Goal: Information Seeking & Learning: Learn about a topic

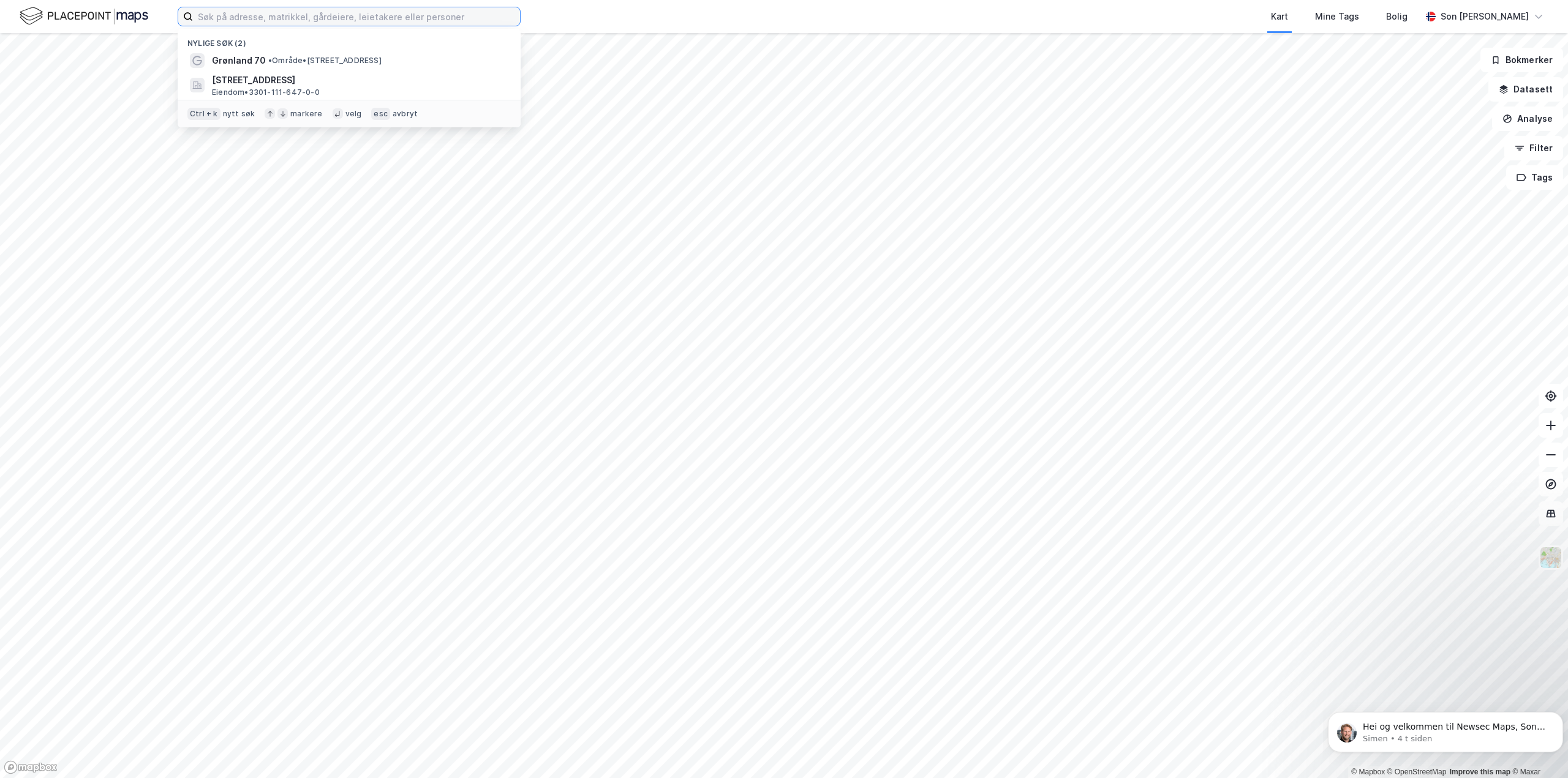
click at [409, 25] on input at bounding box center [356, 17] width 327 height 18
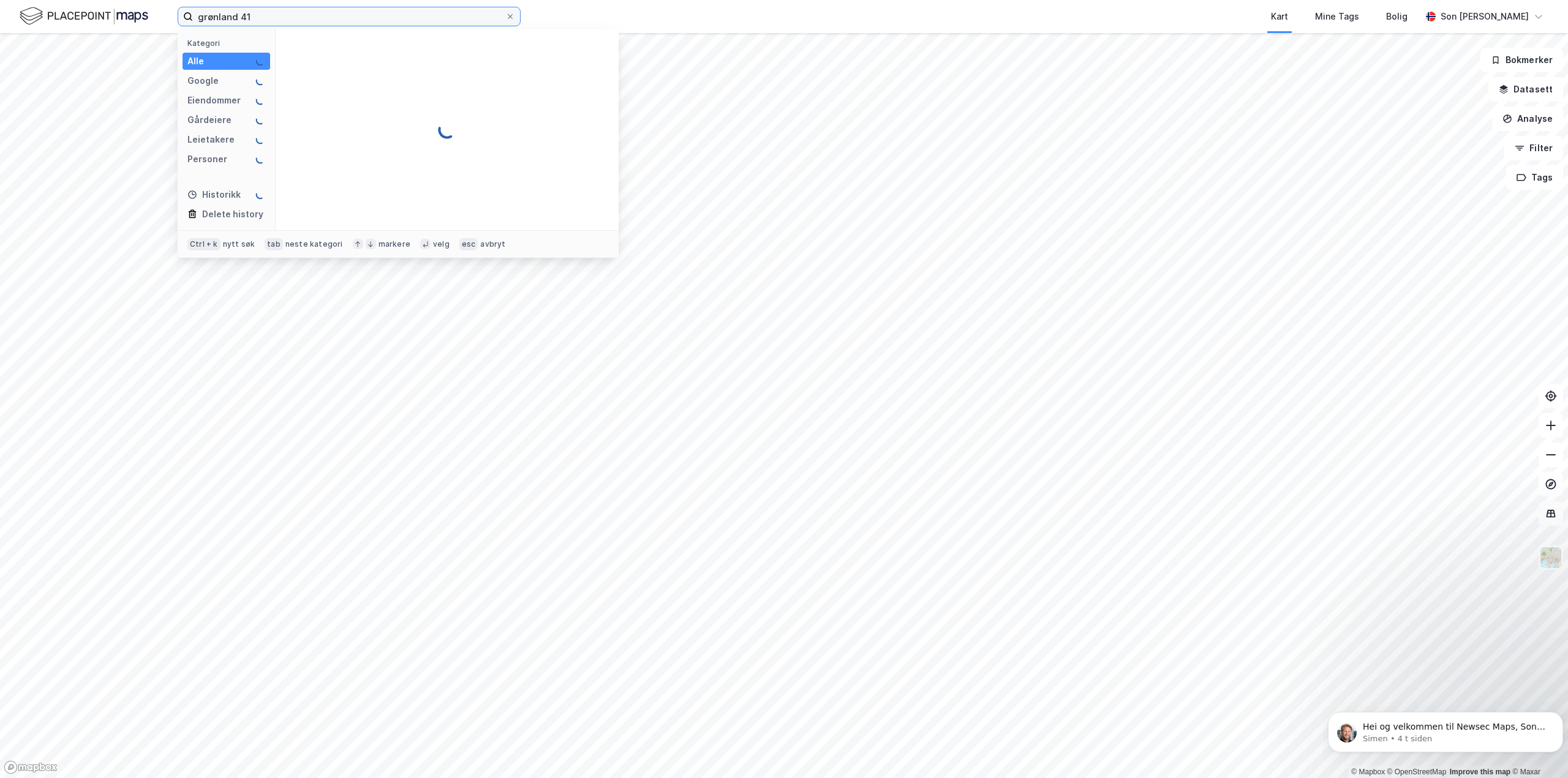
click at [349, 15] on input "grønland 41" at bounding box center [349, 17] width 312 height 18
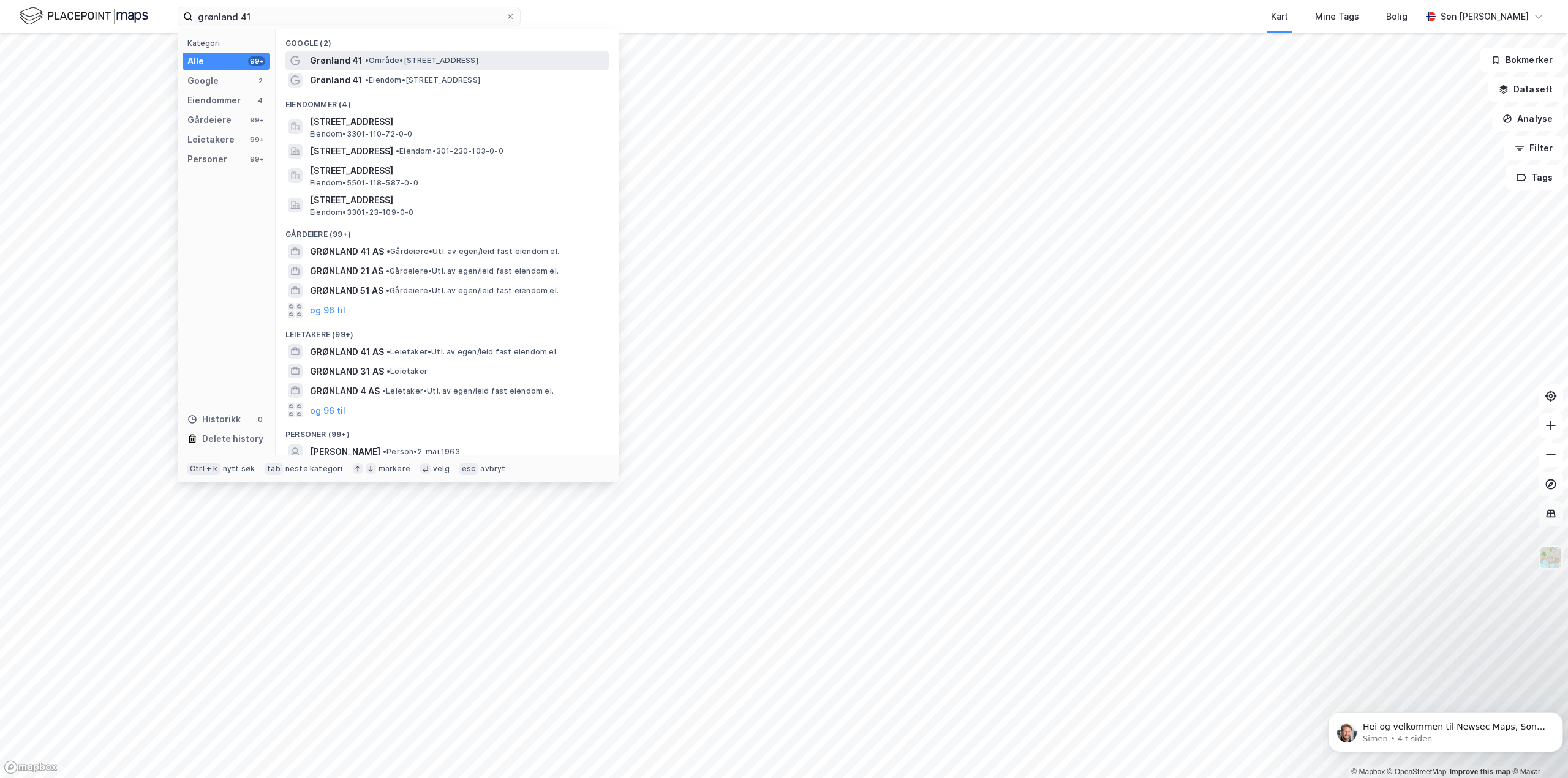
click at [417, 68] on div "Grønland 41 • Område • Grønland 41, 3045 Drammen" at bounding box center [447, 60] width 324 height 20
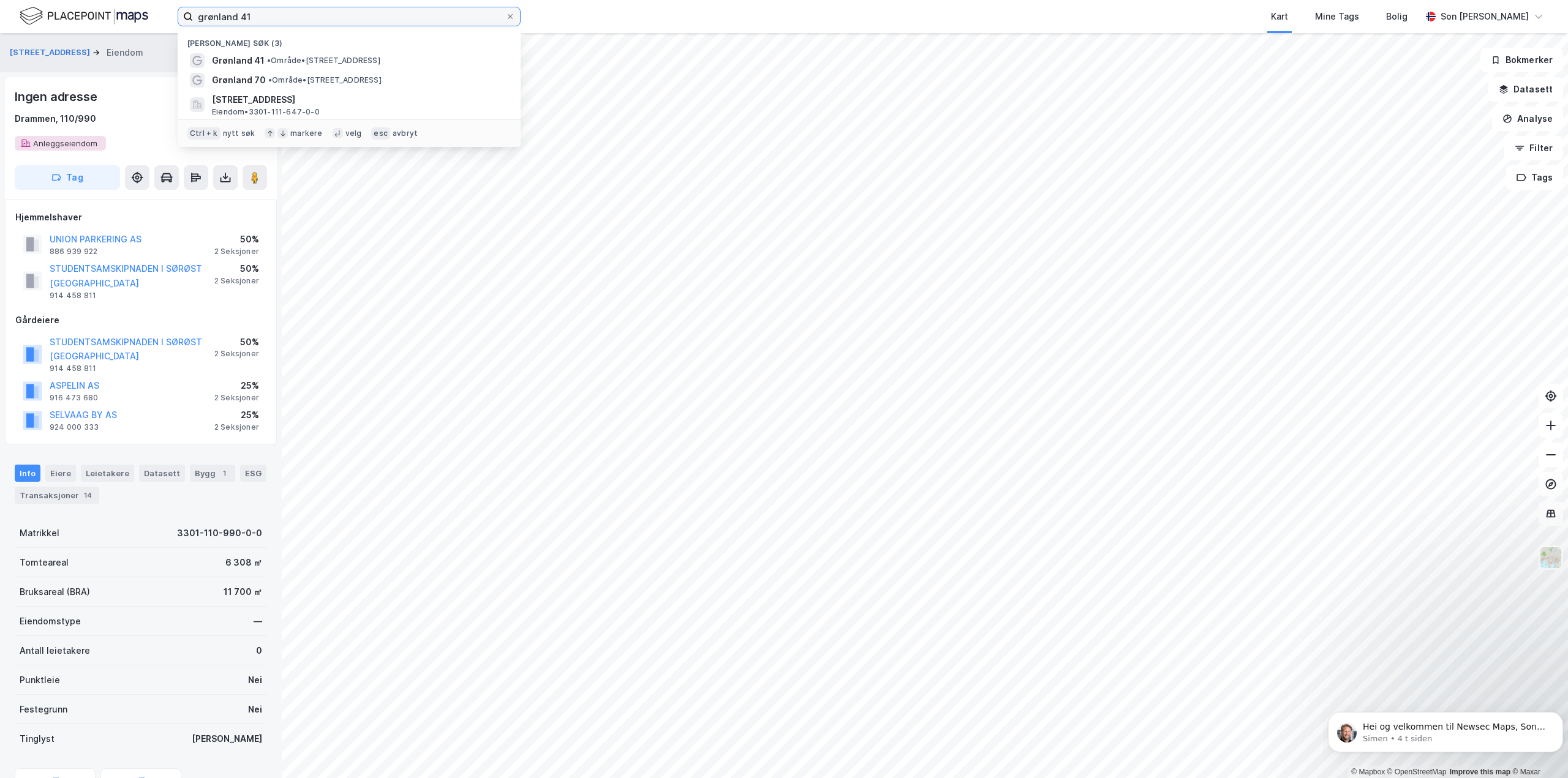
click at [261, 20] on input "grønland 41" at bounding box center [349, 17] width 312 height 18
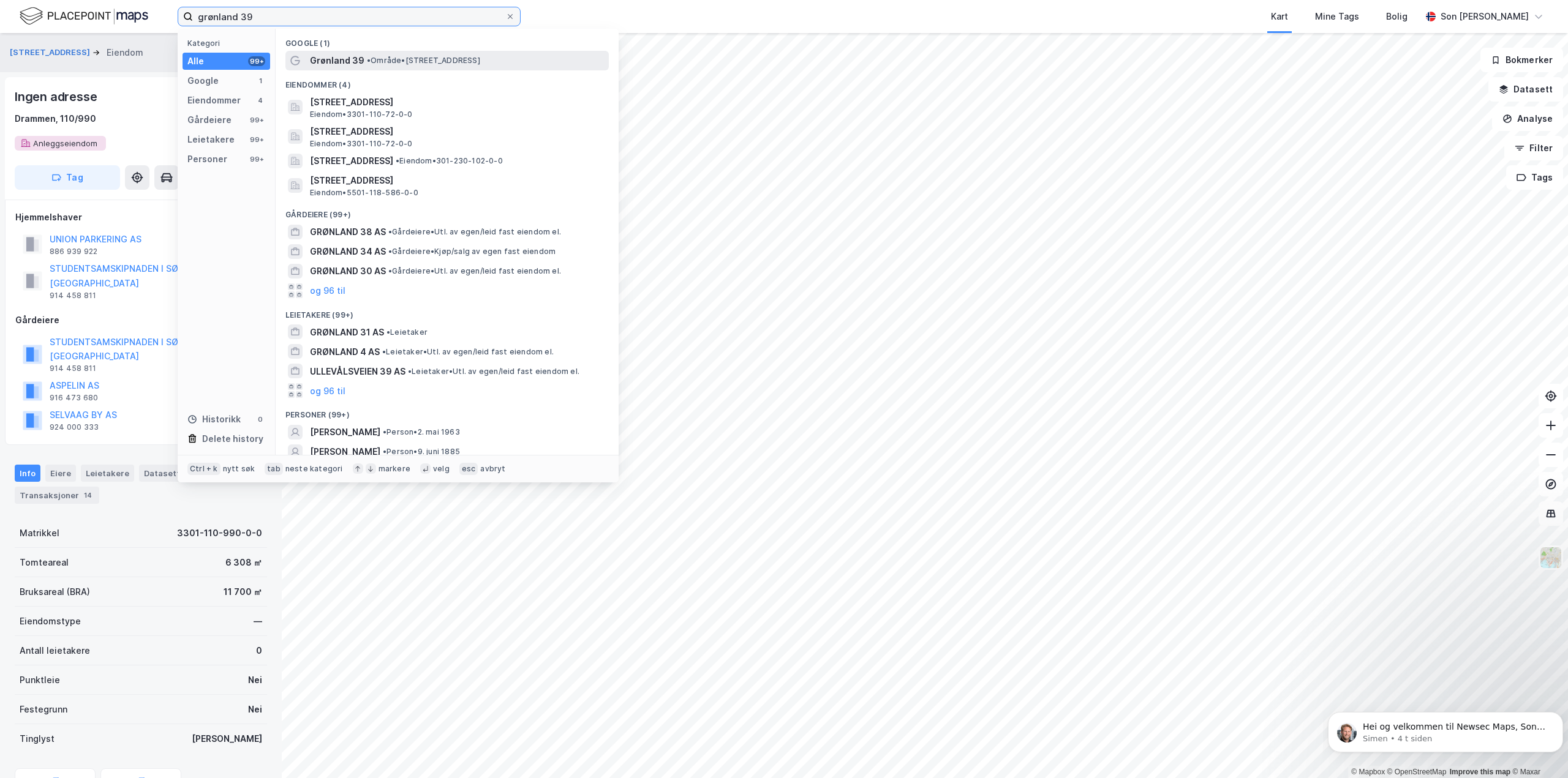
type input "grønland 39"
click at [354, 58] on span "Grønland 39" at bounding box center [337, 60] width 54 height 15
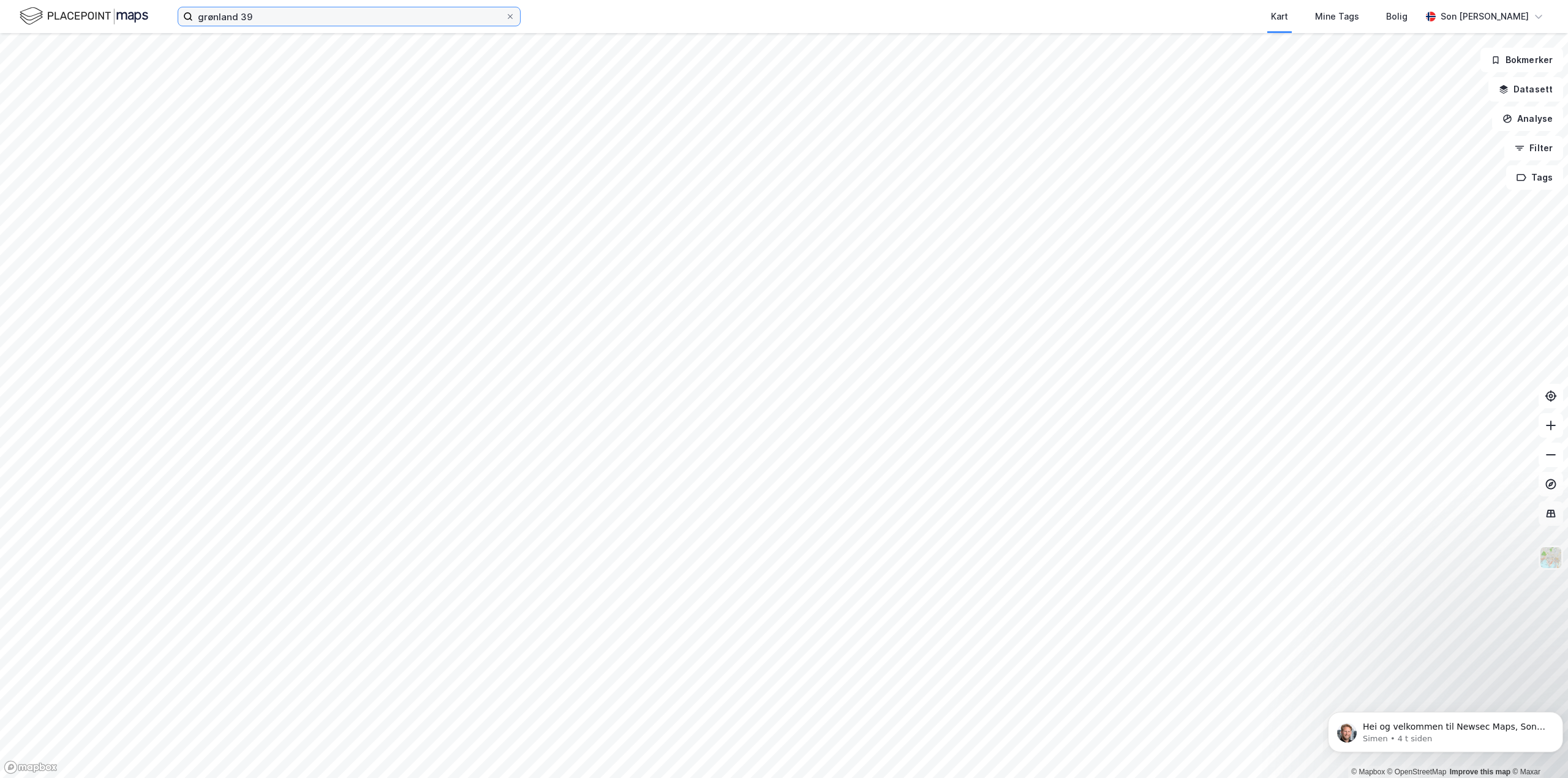
click at [347, 12] on input "grønland 39" at bounding box center [349, 17] width 312 height 18
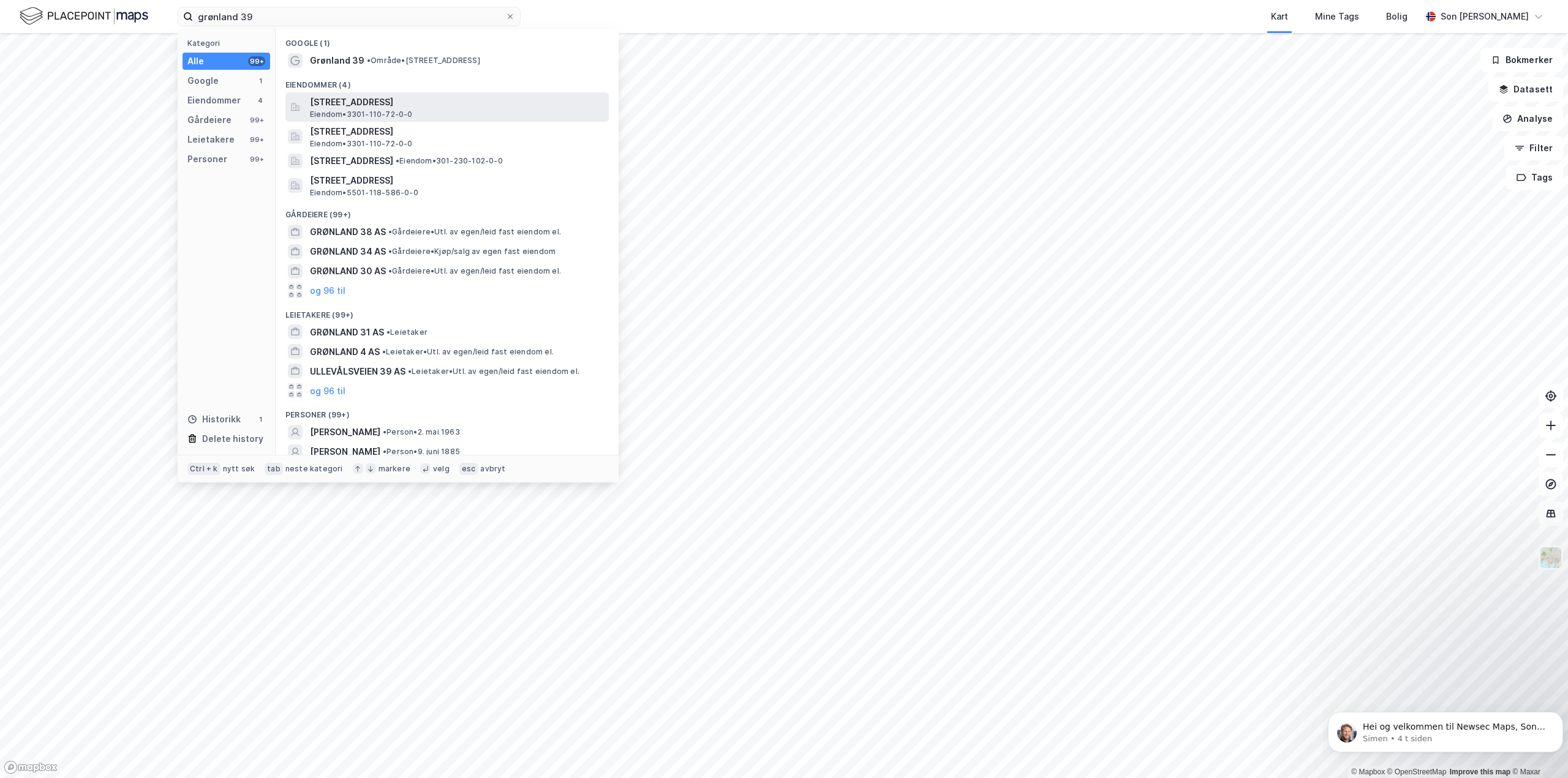
click at [361, 106] on span "Grønland 39A, 3045, DRAMMEN, DRAMMEN" at bounding box center [457, 102] width 294 height 15
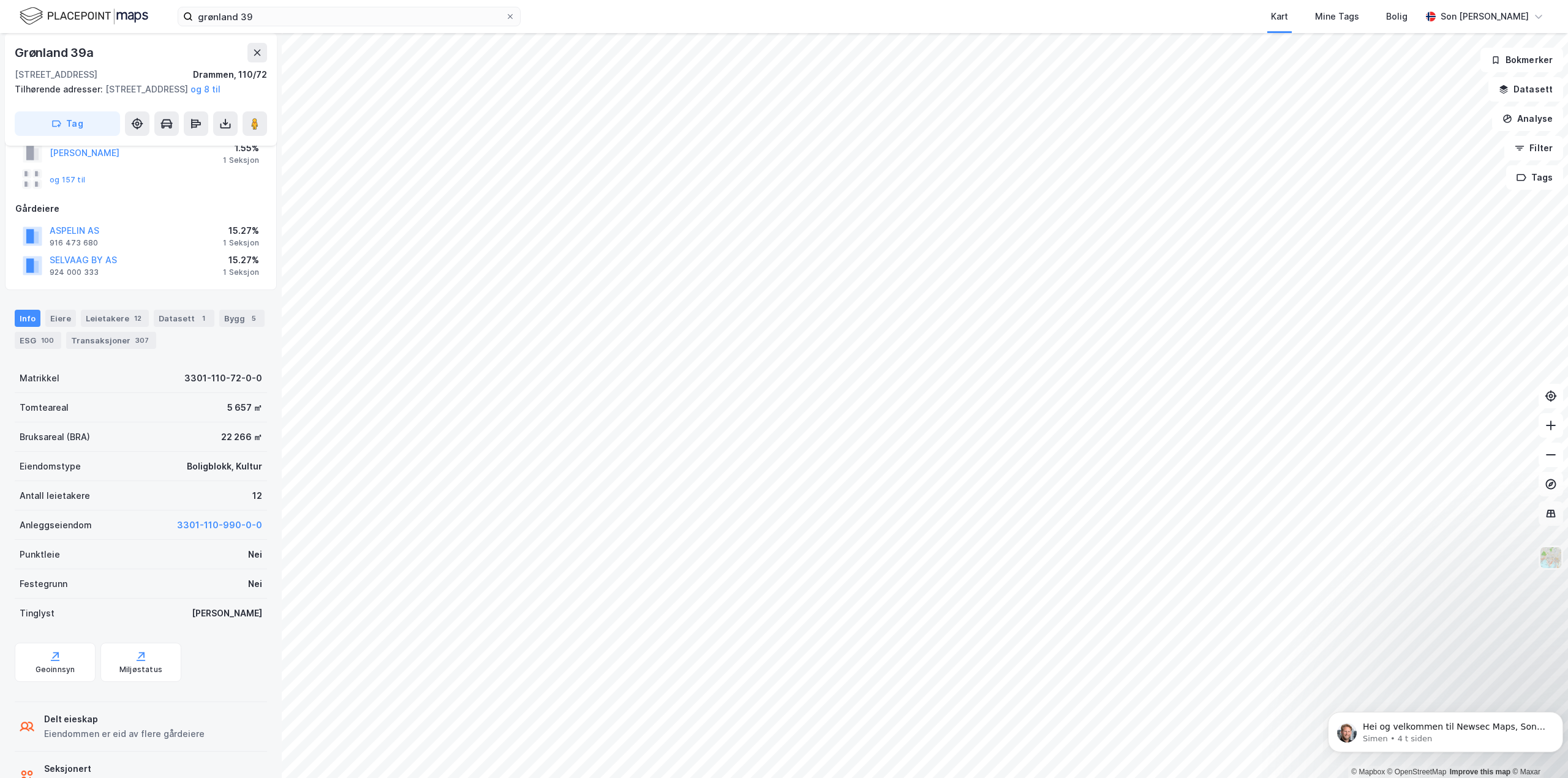
scroll to position [123, 0]
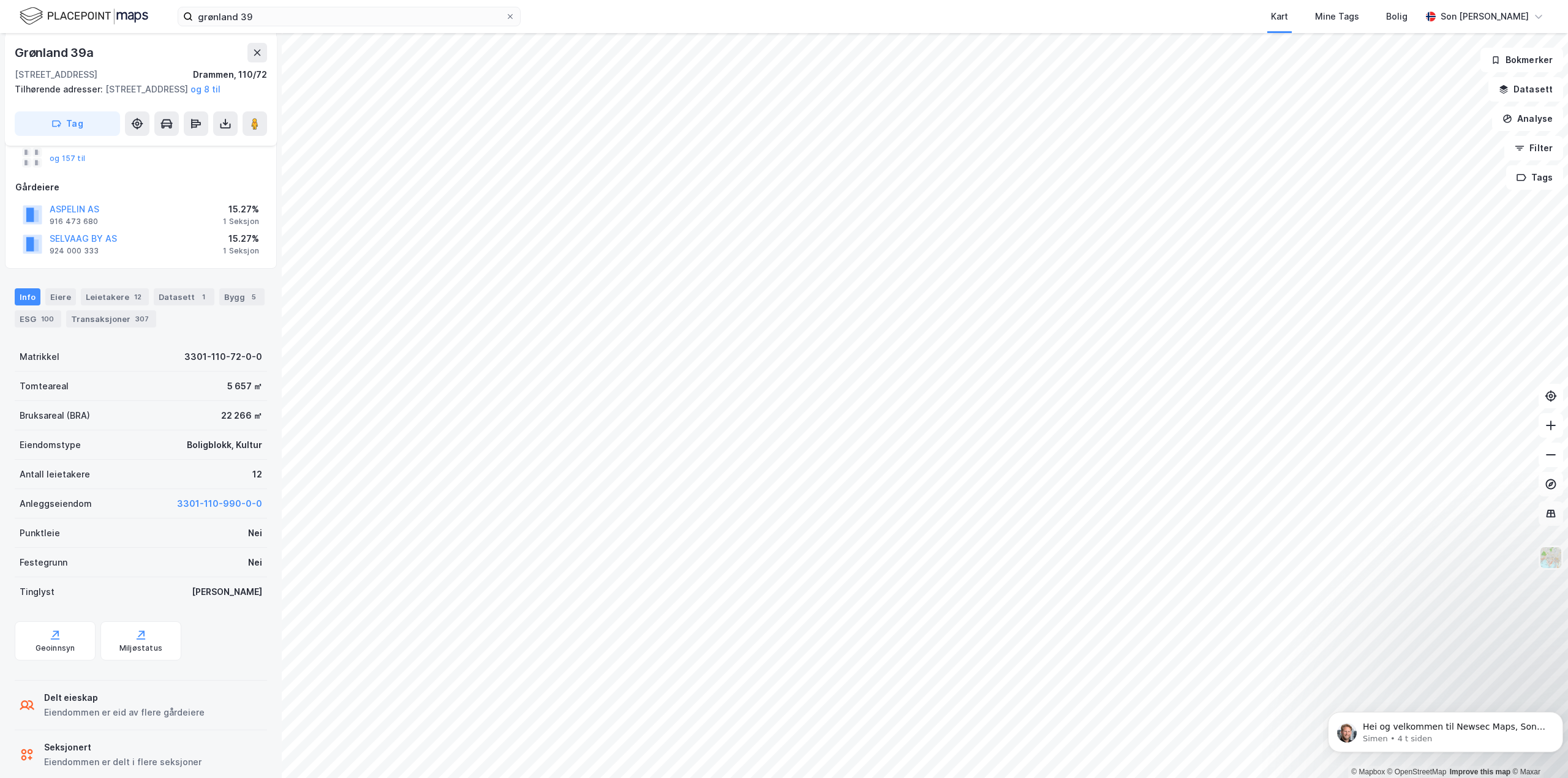
click at [42, 599] on div "Tinglyst" at bounding box center [37, 592] width 35 height 15
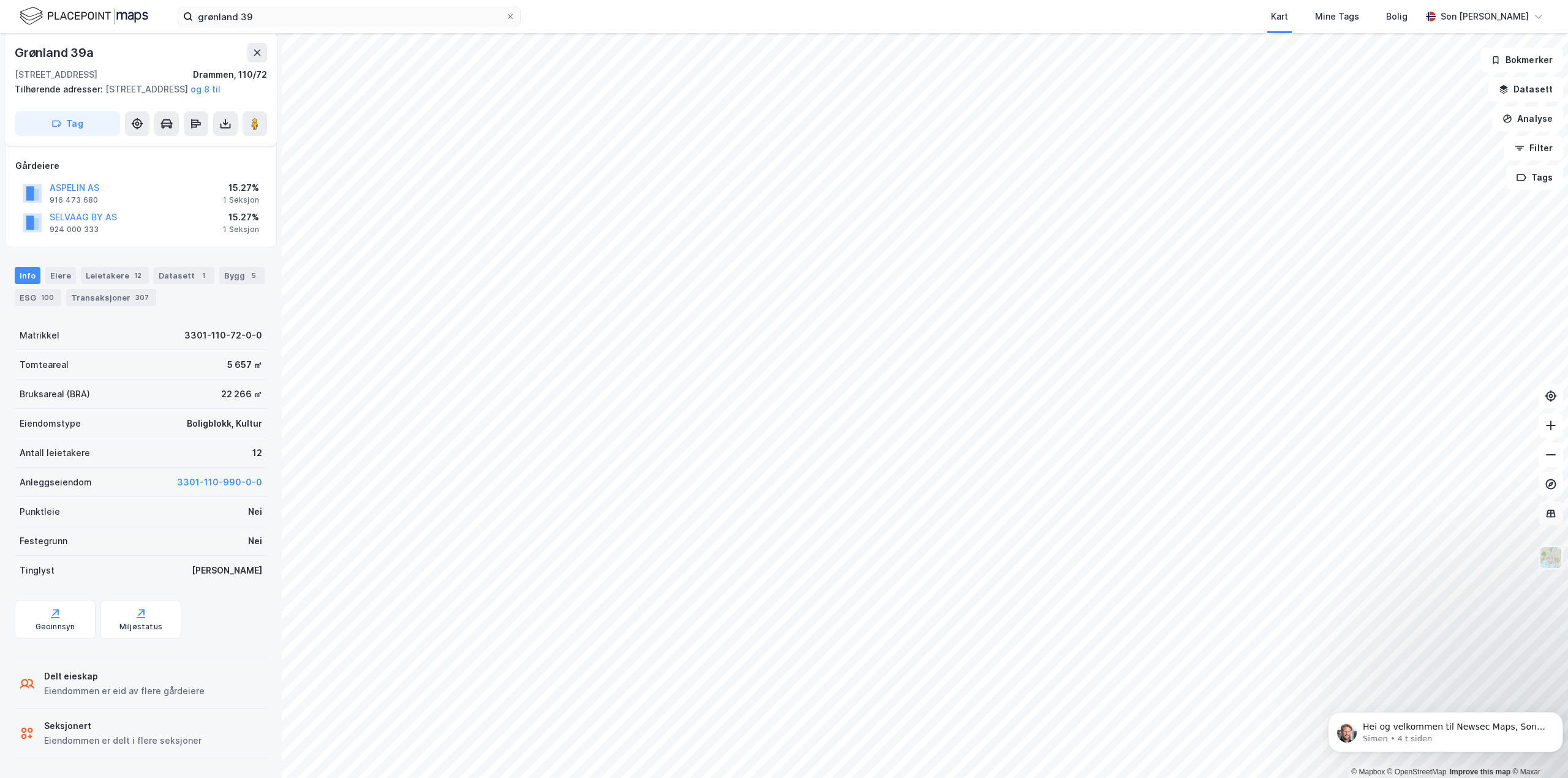
scroll to position [158, 0]
click at [68, 727] on div "Seksjonert" at bounding box center [123, 726] width 157 height 15
drag, startPoint x: 29, startPoint y: 729, endPoint x: 26, endPoint y: 690, distance: 39.1
click at [29, 723] on div "Seksjonert Eiendommen er delt i flere seksjoner" at bounding box center [110, 734] width 182 height 30
click at [60, 278] on div "Eiere" at bounding box center [61, 275] width 31 height 17
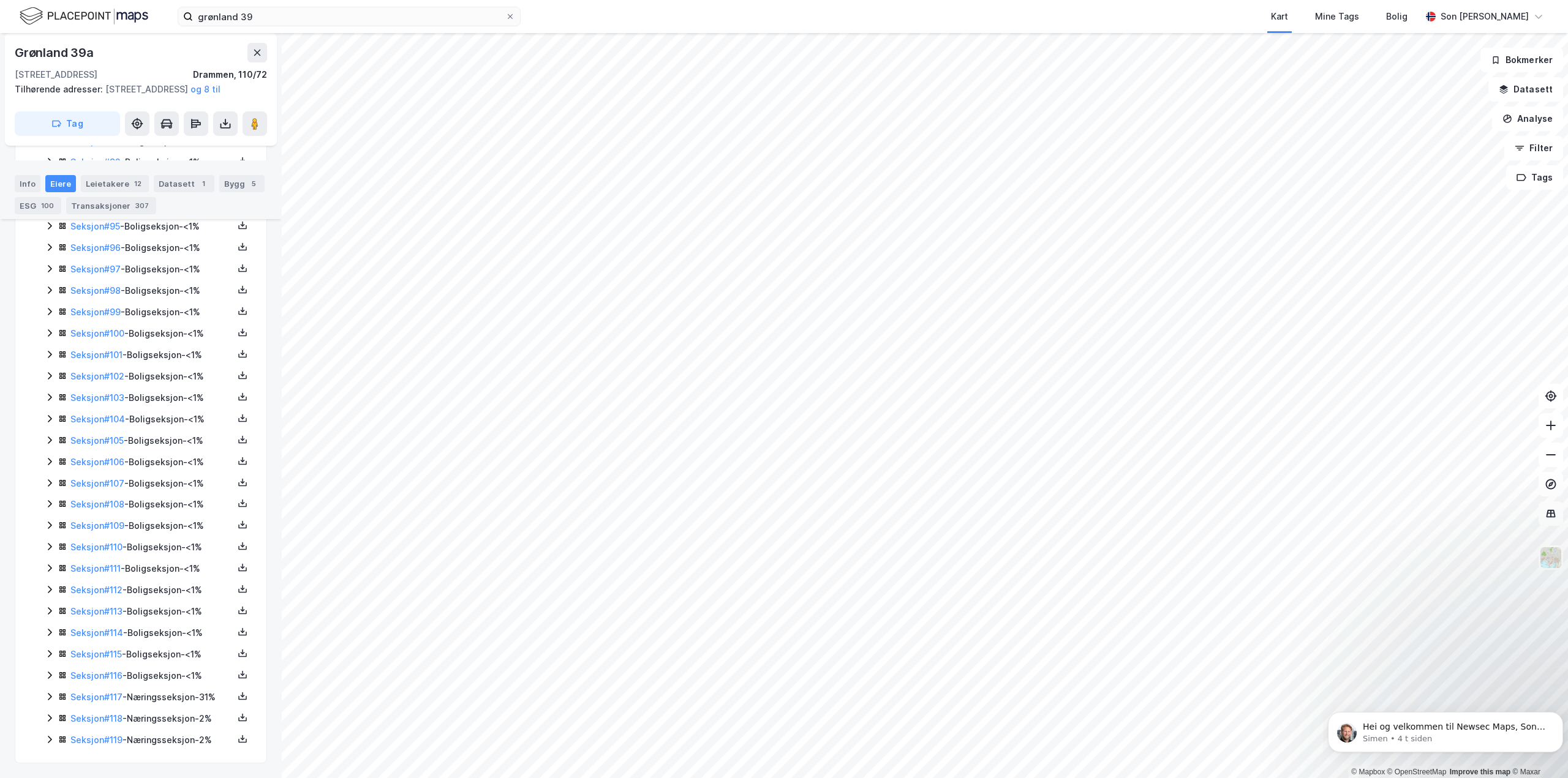
scroll to position [2323, 0]
click at [71, 695] on link "Seksjon # 117" at bounding box center [96, 697] width 52 height 10
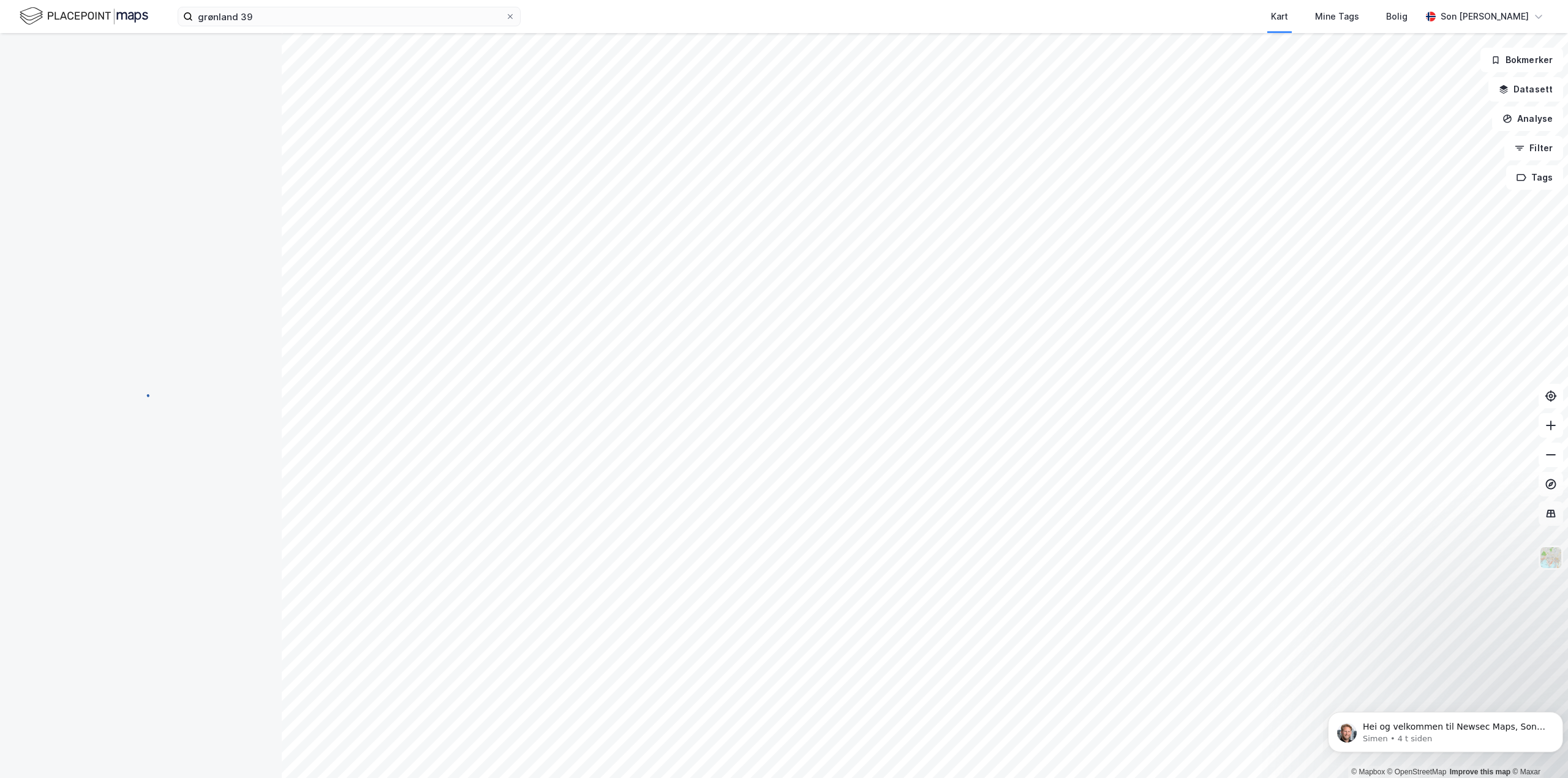
scroll to position [39, 0]
click at [1410, 729] on p "Hei og velkommen til Newsec Maps, Son Om det er du lurer på så er det bare å ta…" at bounding box center [1455, 727] width 185 height 12
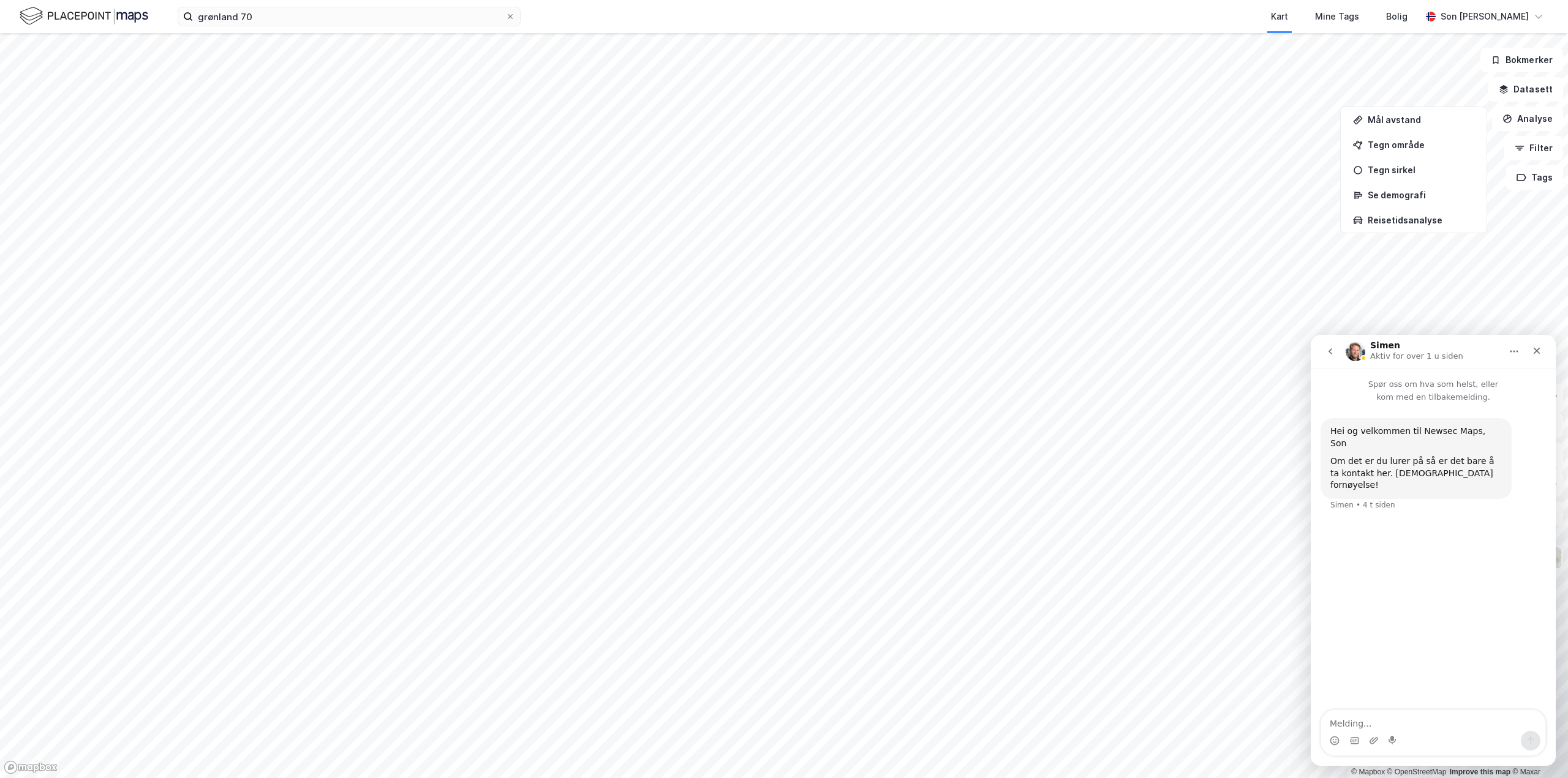
click at [1519, 357] on button "Hjem" at bounding box center [1514, 352] width 23 height 23
click at [1541, 351] on div "Lukk" at bounding box center [1537, 351] width 22 height 22
